Goal: Complete application form

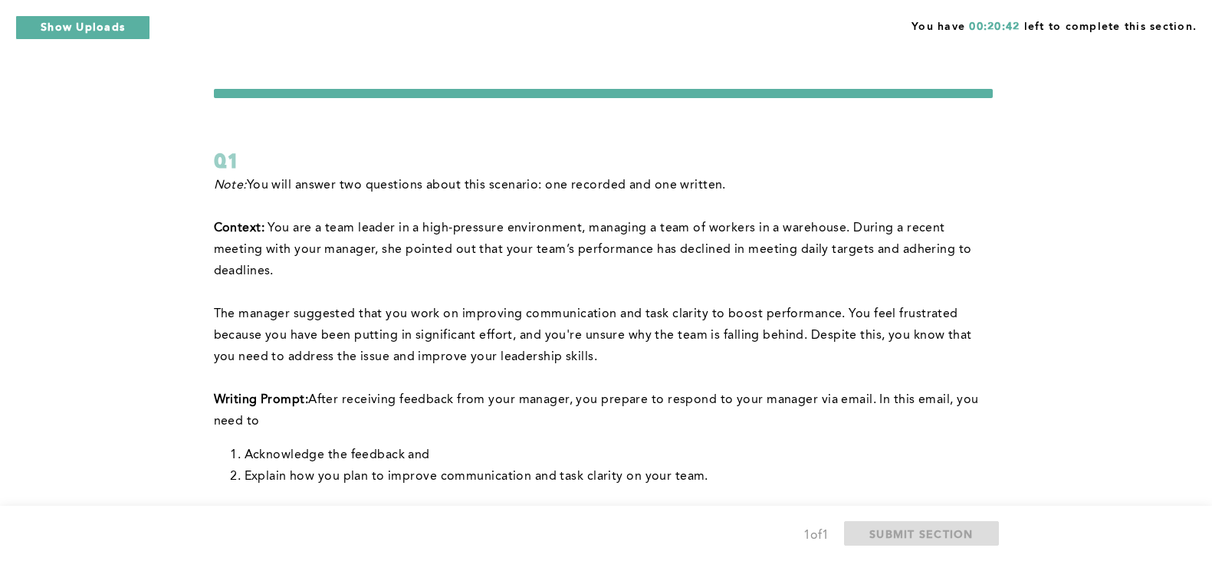
scroll to position [106, 0]
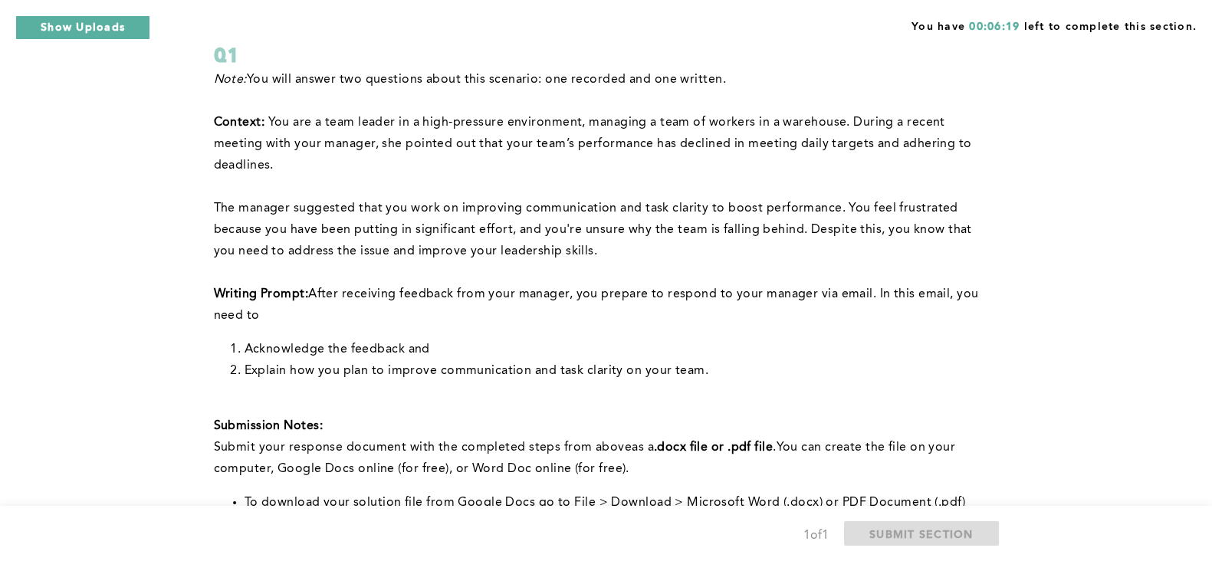
click at [638, 454] on p "﻿Submit your response document with the completed steps from above as a .docx f…" at bounding box center [603, 458] width 779 height 43
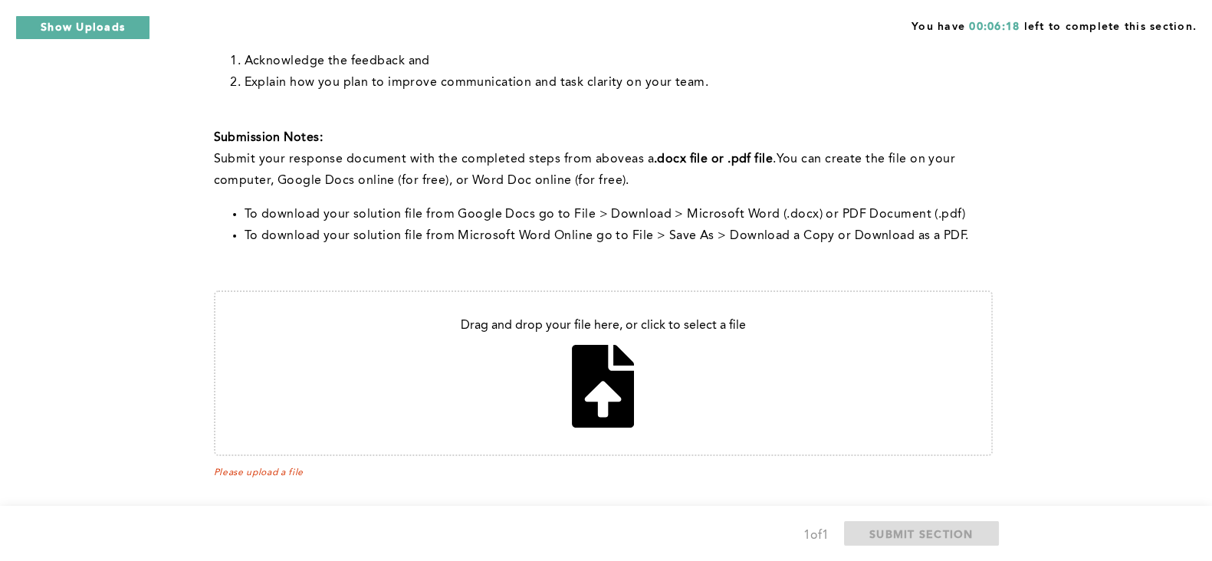
scroll to position [411, 0]
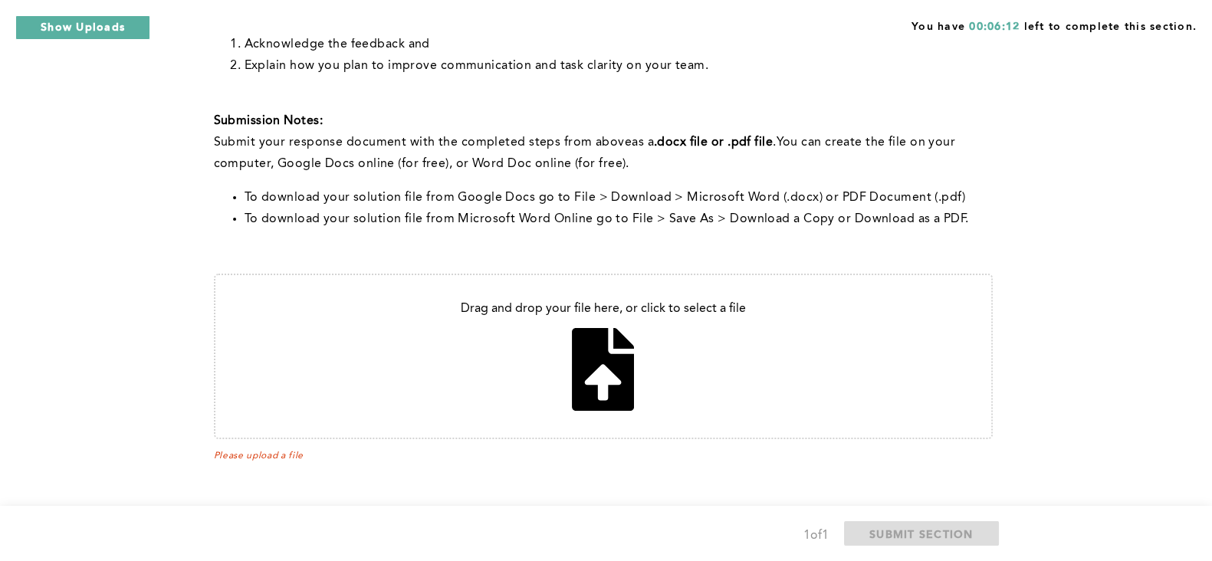
type input "C:\fakepath\Scenario 2 Part 1.docx"
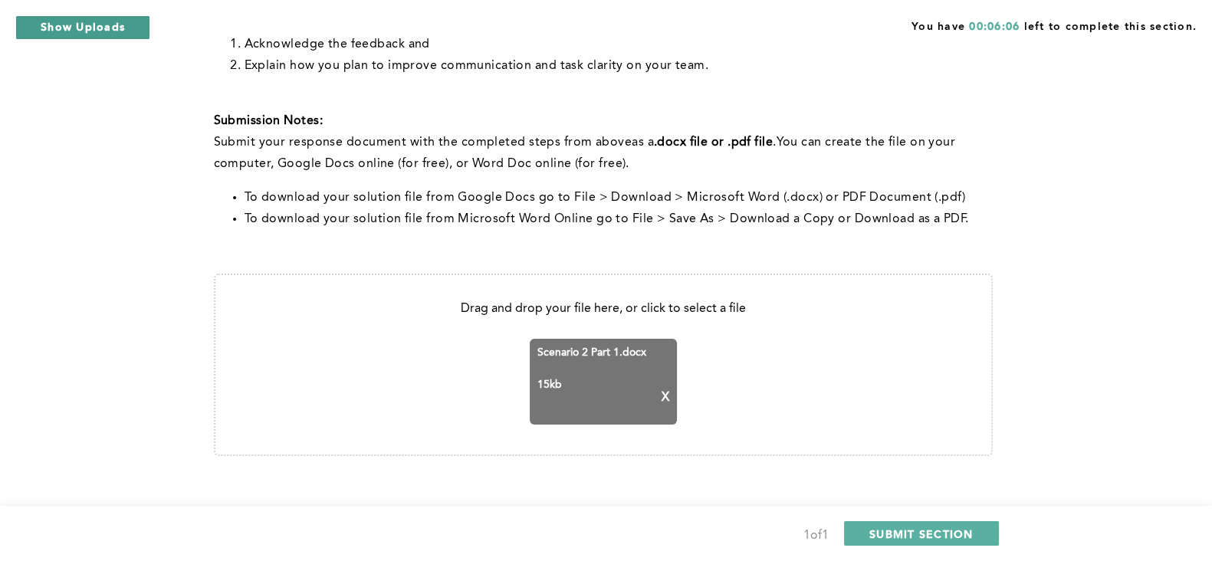
click at [101, 28] on button "Show Uploads" at bounding box center [82, 27] width 135 height 25
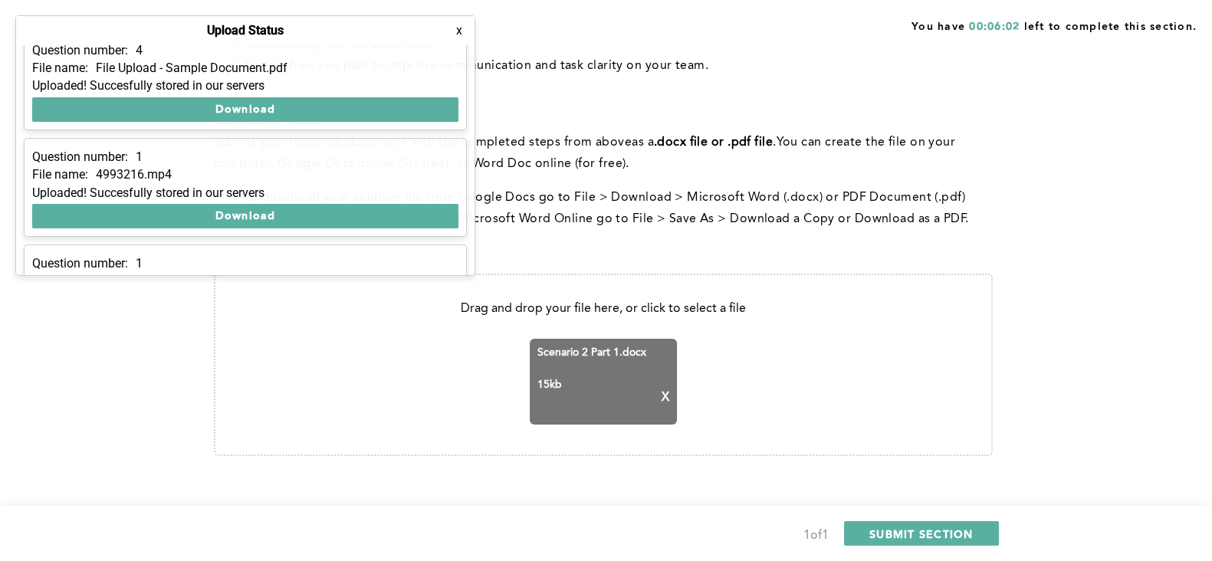
scroll to position [195, 0]
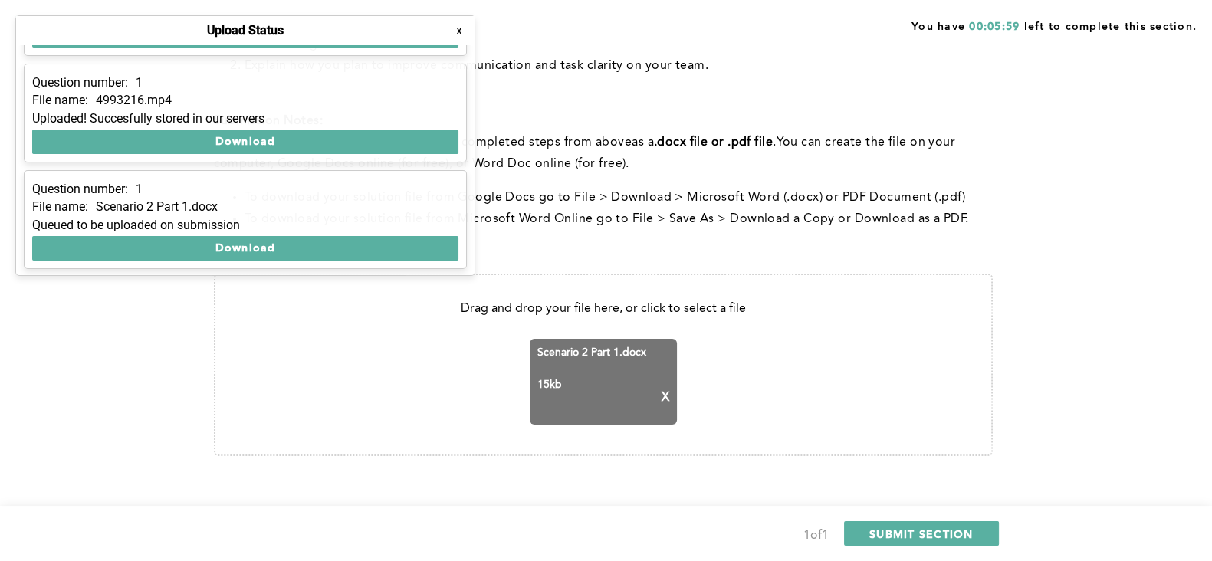
click at [611, 138] on p "﻿Submit your response document with the completed steps from above as a .docx f…" at bounding box center [603, 153] width 779 height 43
click at [801, 208] on li "To download your solution file from Microsoft Word Online go to File > Save As …" at bounding box center [618, 218] width 748 height 21
click at [458, 32] on button "x" at bounding box center [458, 30] width 15 height 15
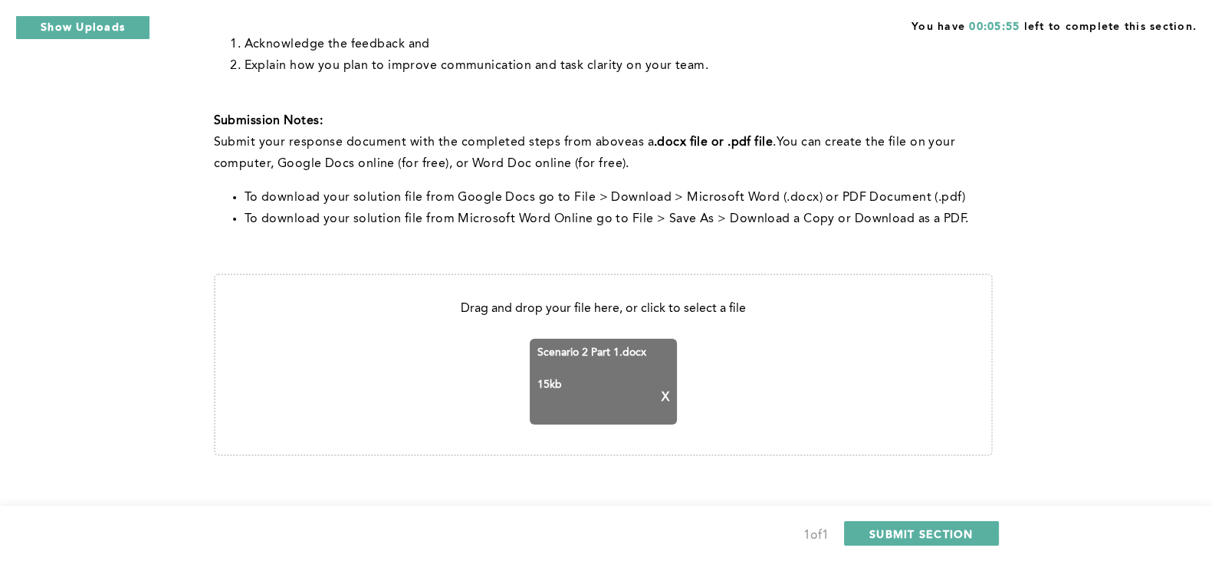
click at [651, 168] on p "﻿Submit your response document with the completed steps from above as a .docx f…" at bounding box center [603, 153] width 779 height 43
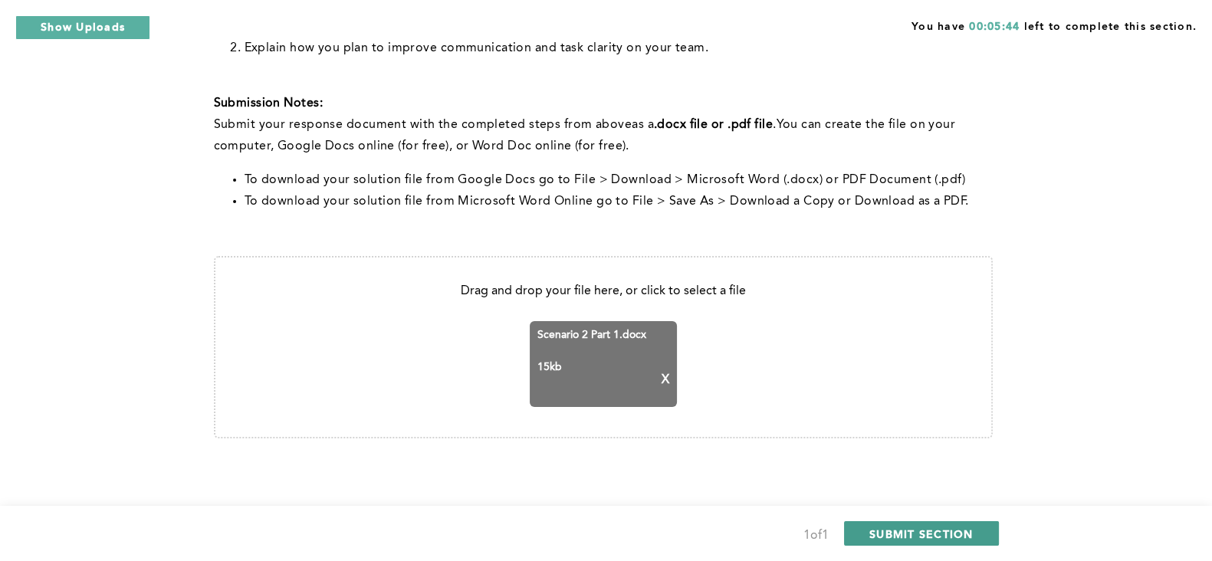
click at [924, 532] on span "SUBMIT SECTION" at bounding box center [921, 534] width 104 height 15
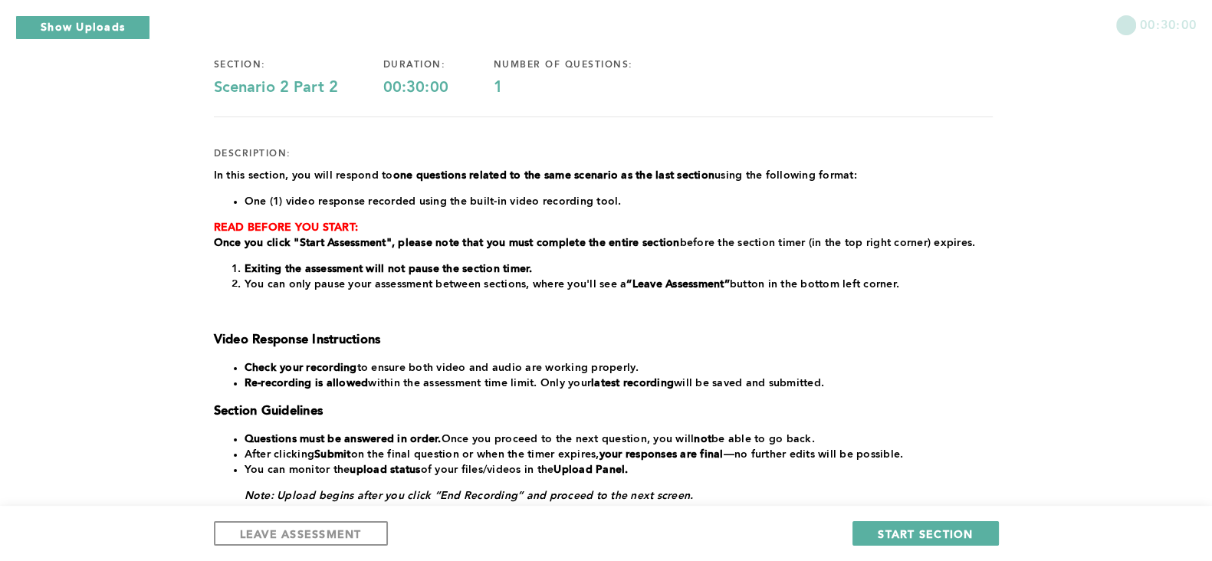
scroll to position [0, 0]
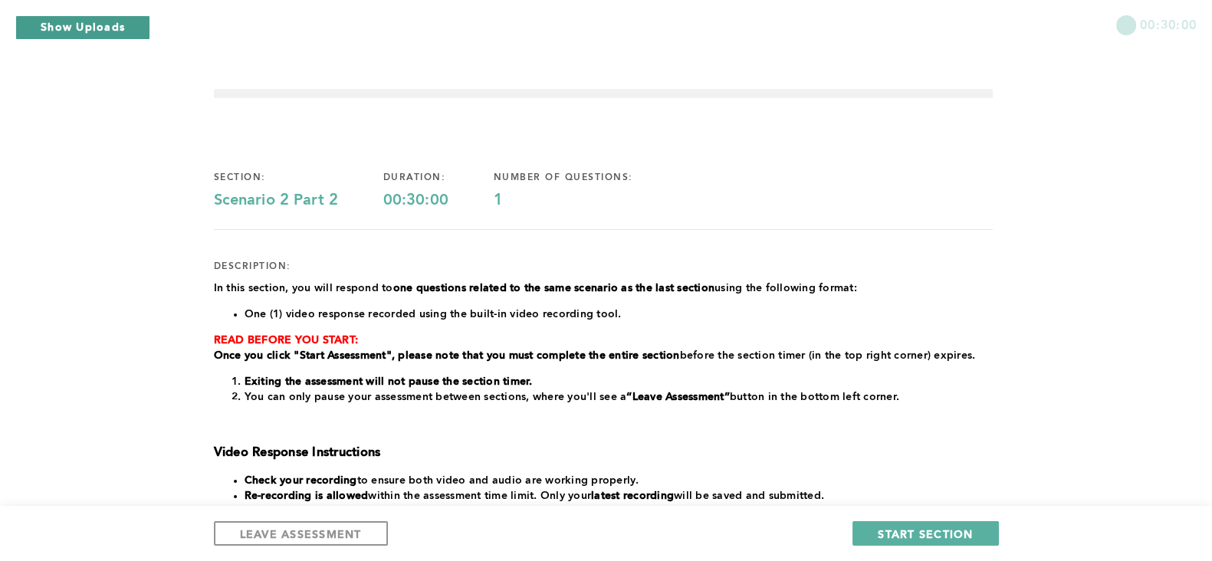
click at [125, 25] on button "Show Uploads" at bounding box center [82, 27] width 135 height 25
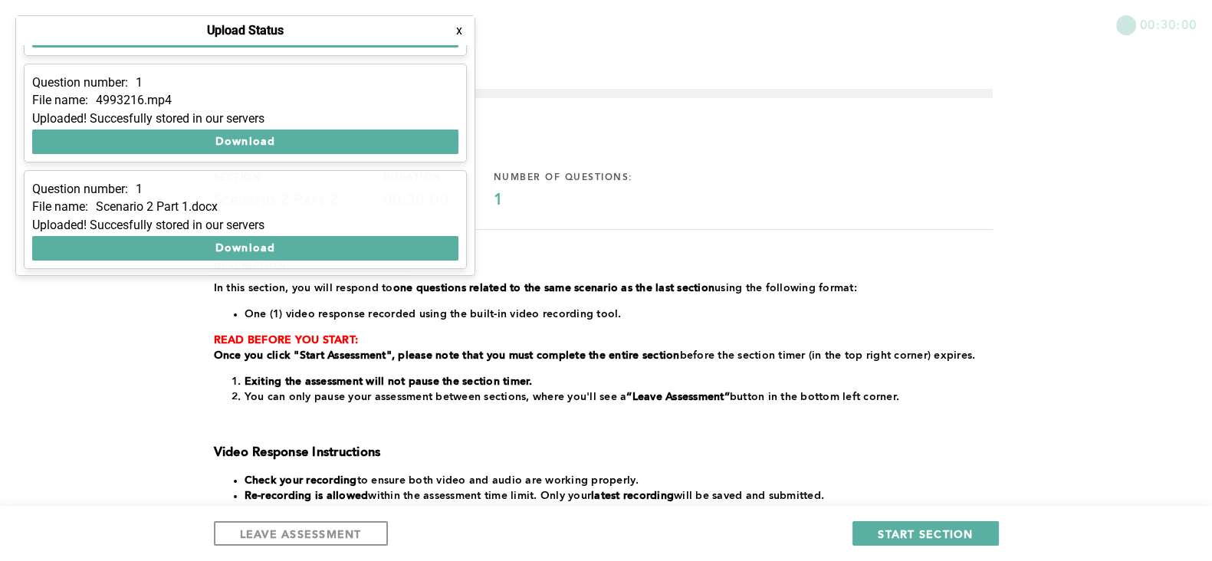
scroll to position [172, 0]
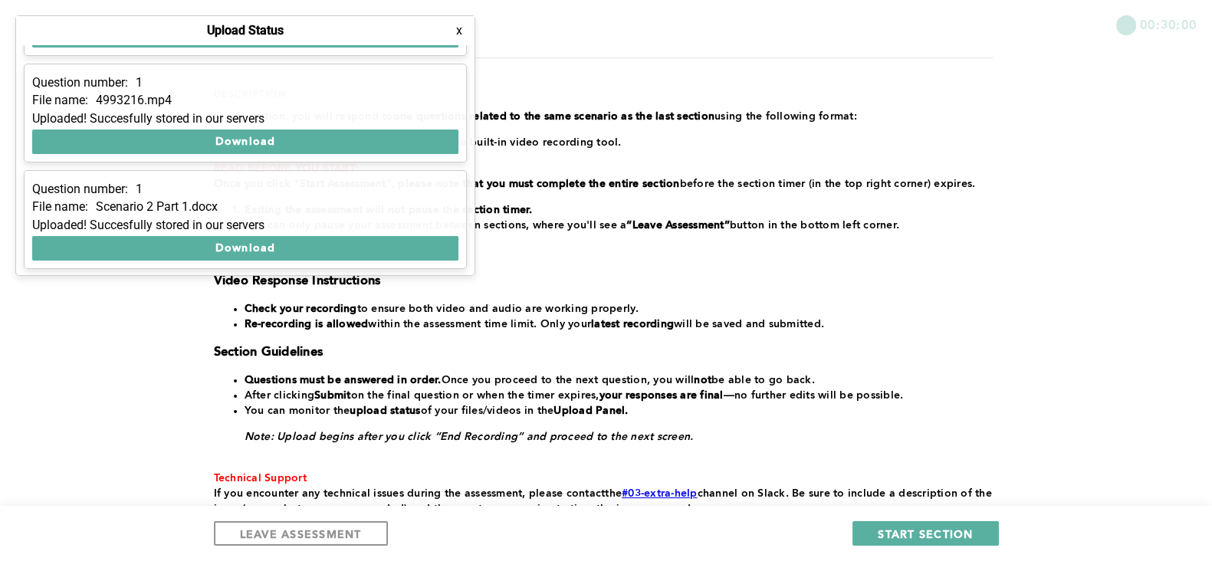
click at [444, 348] on h3 "Section Guidelines" at bounding box center [603, 352] width 779 height 15
click at [459, 30] on button "x" at bounding box center [458, 30] width 15 height 15
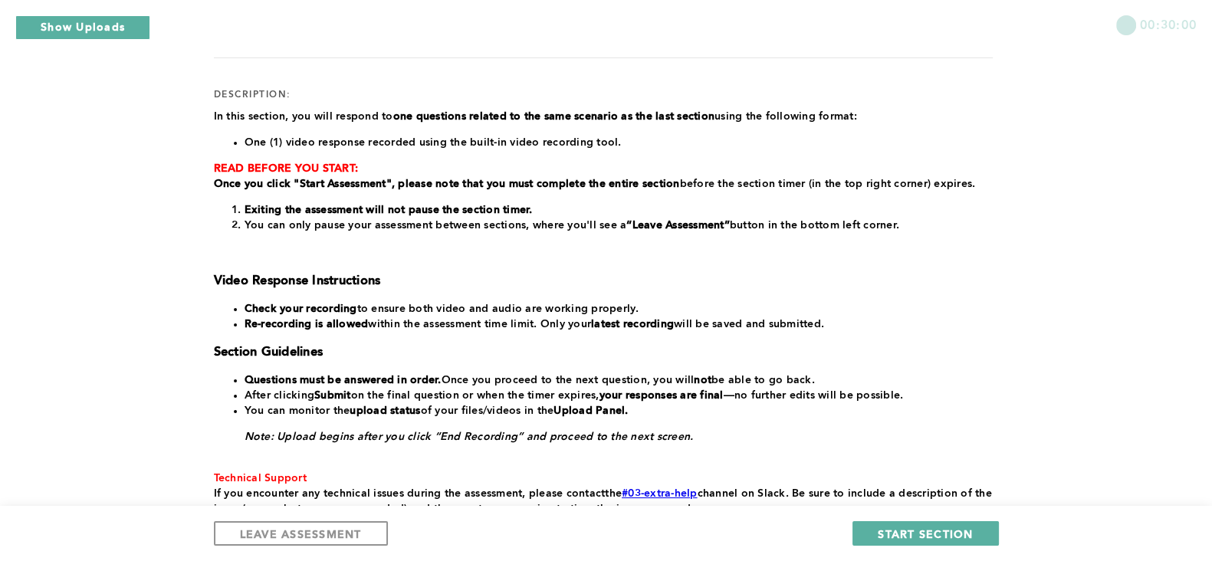
click at [605, 246] on h3 at bounding box center [603, 252] width 779 height 15
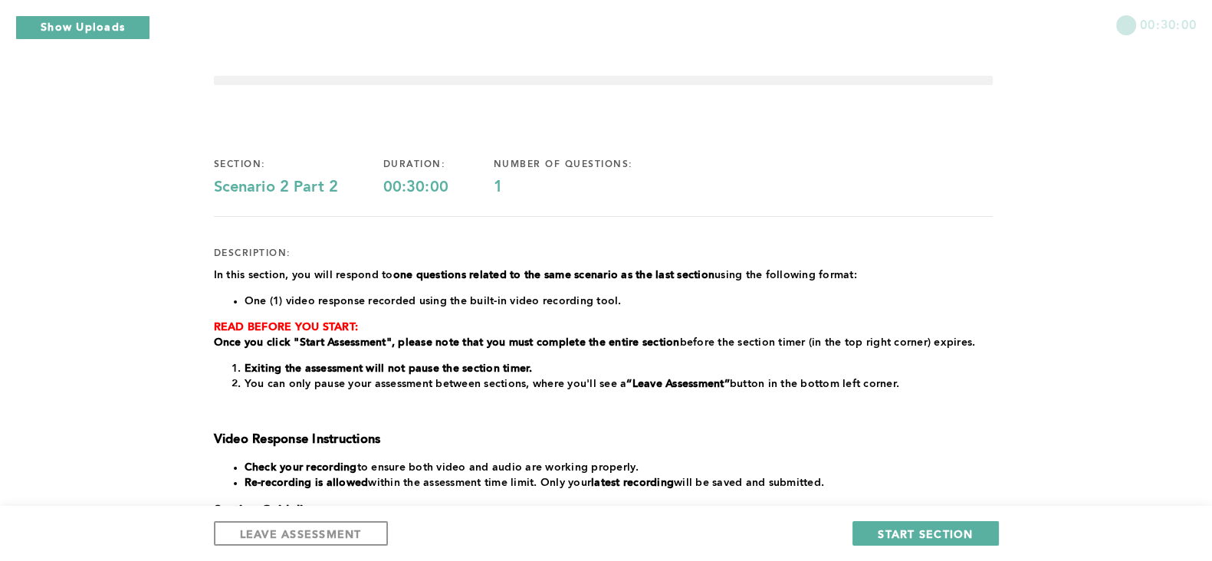
scroll to position [0, 0]
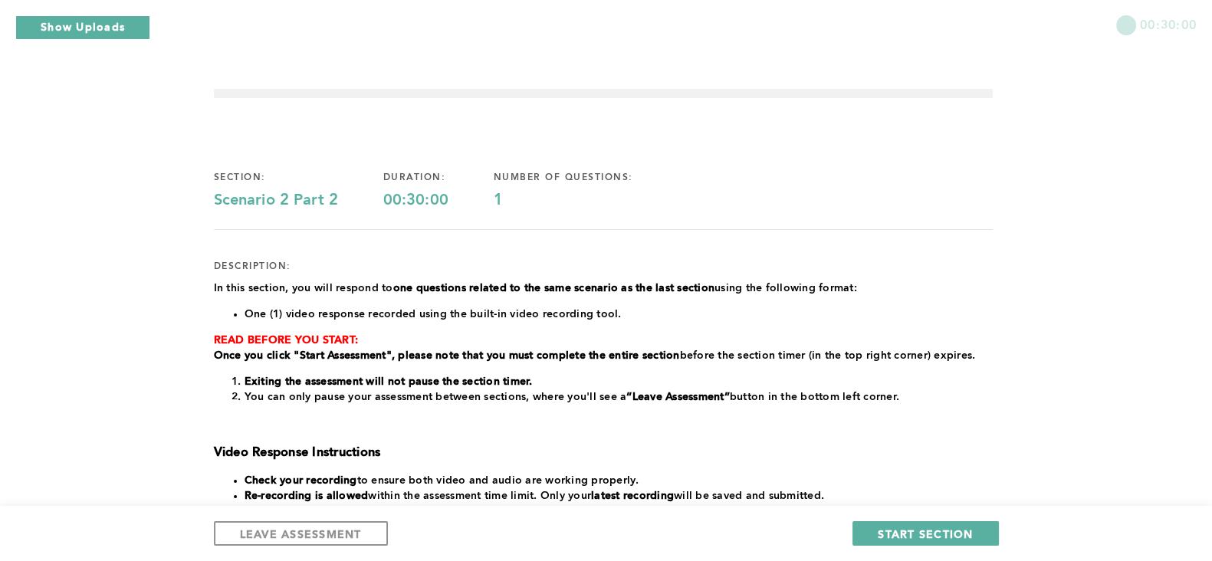
click at [149, 242] on div "00:30:00 section: Scenario 2 Part 2 duration: 00:30:00 number of questions: 1 d…" at bounding box center [606, 427] width 1212 height 854
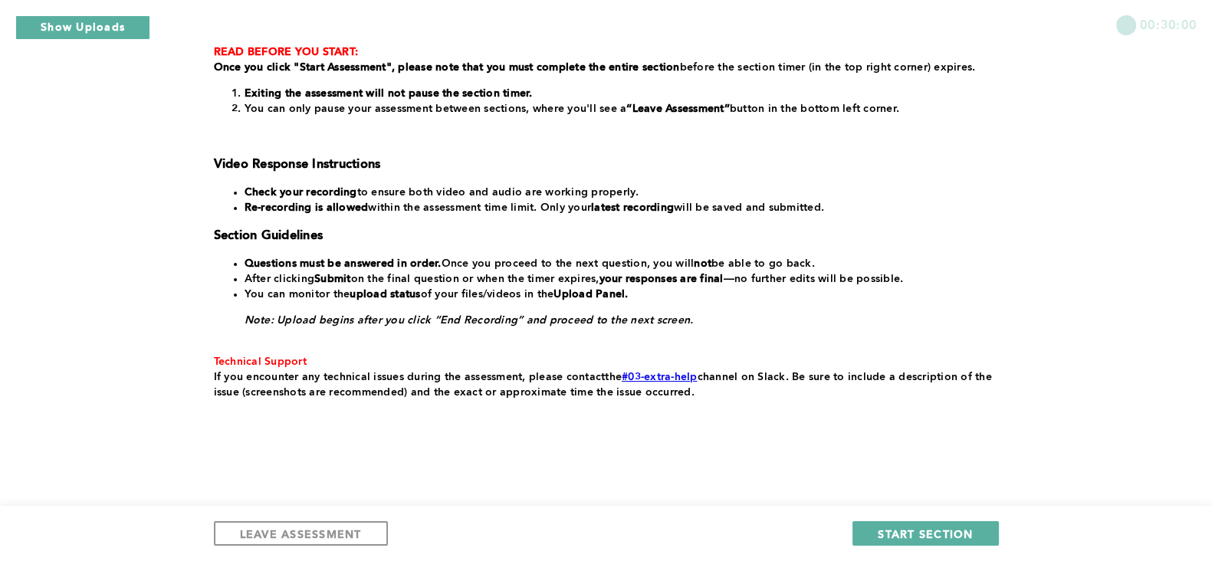
scroll to position [293, 0]
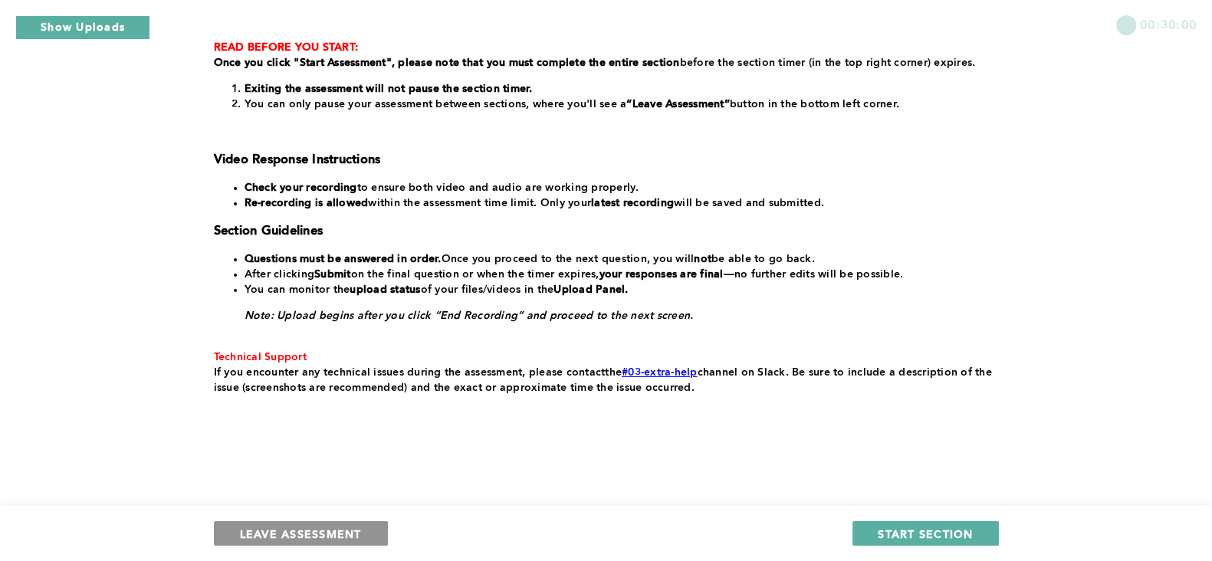
click at [313, 534] on span "LEAVE ASSESSMENT" at bounding box center [301, 534] width 122 height 15
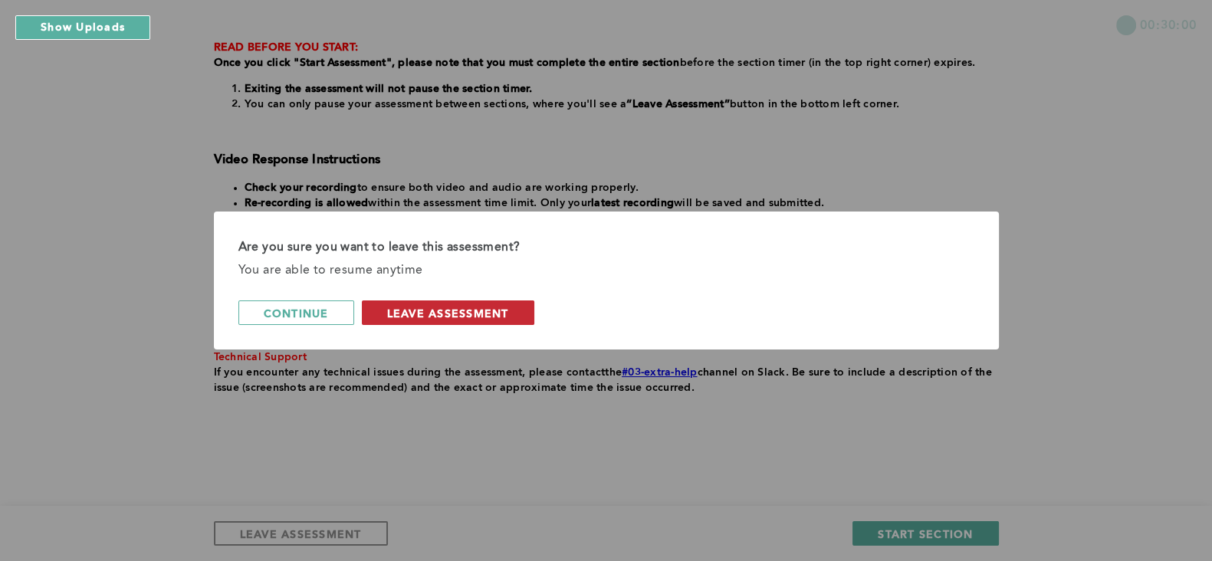
click at [455, 306] on span "leave assessment" at bounding box center [448, 313] width 122 height 15
